Goal: Find specific page/section: Find specific page/section

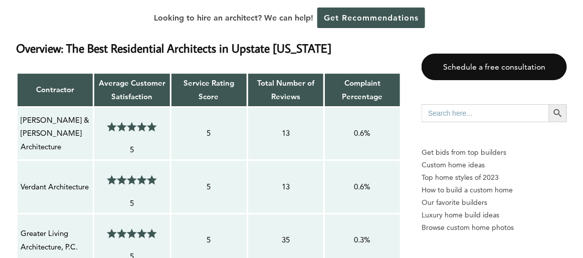
scroll to position [901, 0]
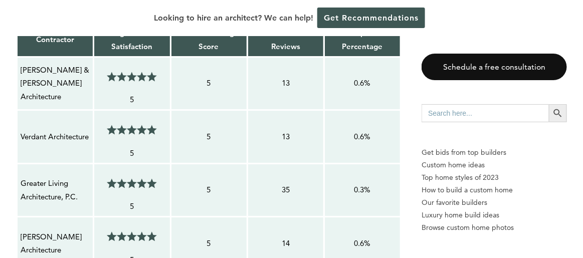
click at [42, 177] on p "Greater Living Architecture, P.C." at bounding box center [55, 190] width 69 height 27
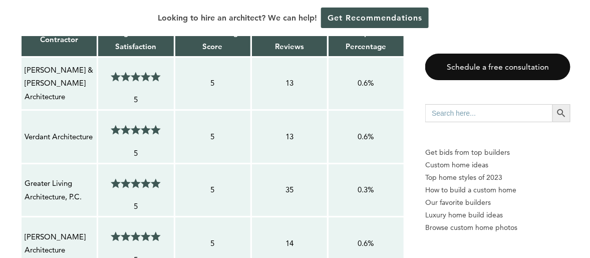
scroll to position [906, 0]
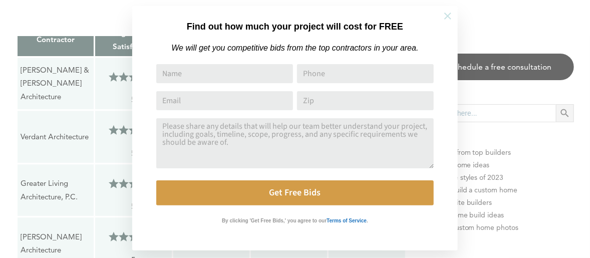
click at [452, 19] on icon at bounding box center [447, 16] width 11 height 11
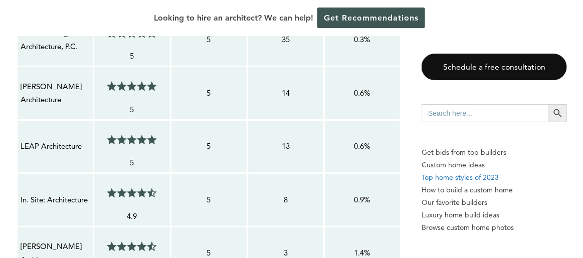
scroll to position [951, 0]
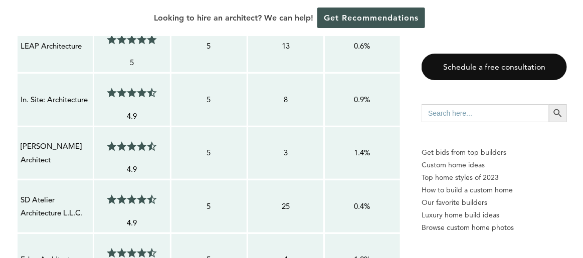
scroll to position [1302, 0]
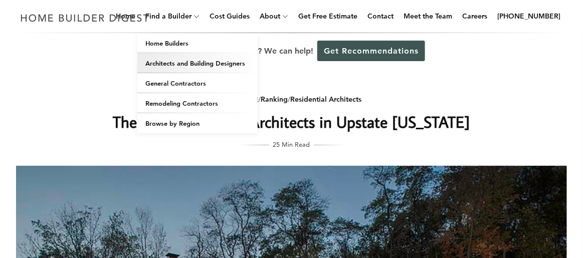
click at [184, 63] on link "Architects and Building Designers" at bounding box center [197, 63] width 120 height 20
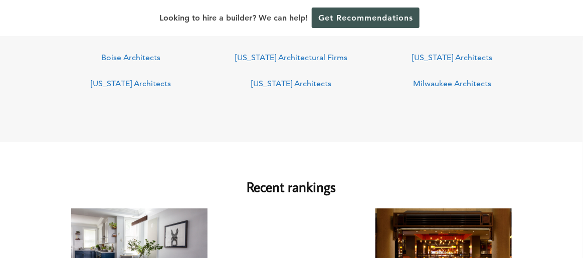
scroll to position [701, 0]
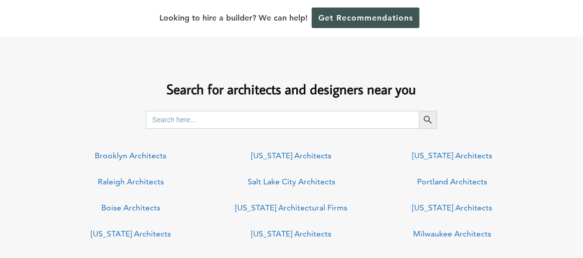
click at [193, 117] on input "Search for:" at bounding box center [283, 120] width 274 height 18
type input "12743"
click at [437, 118] on span "submit" at bounding box center [428, 120] width 18 height 18
